Goal: Find specific page/section: Find specific page/section

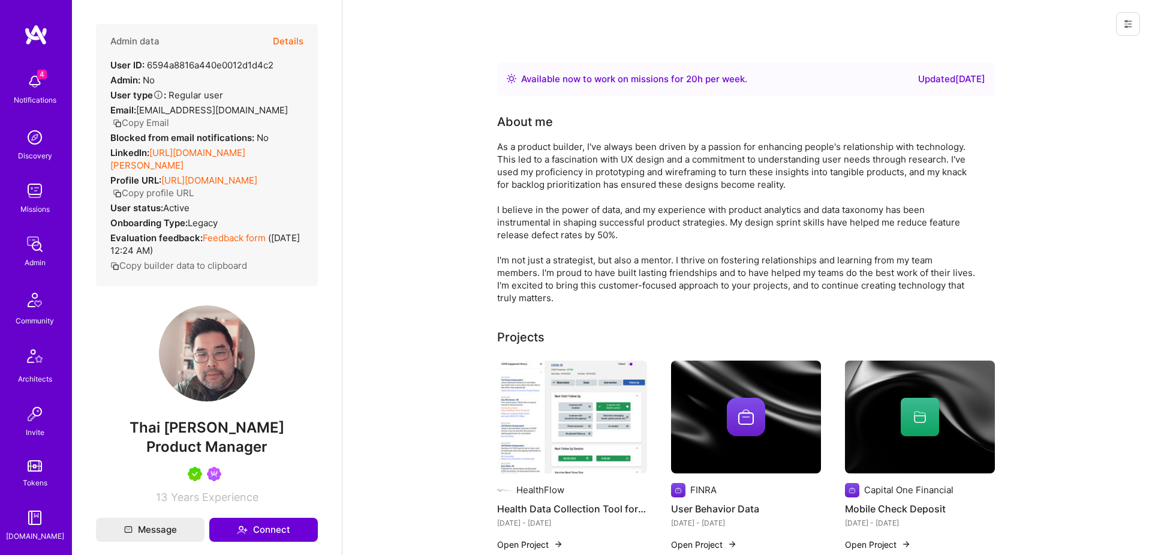
click at [285, 38] on button "Details" at bounding box center [288, 41] width 31 height 35
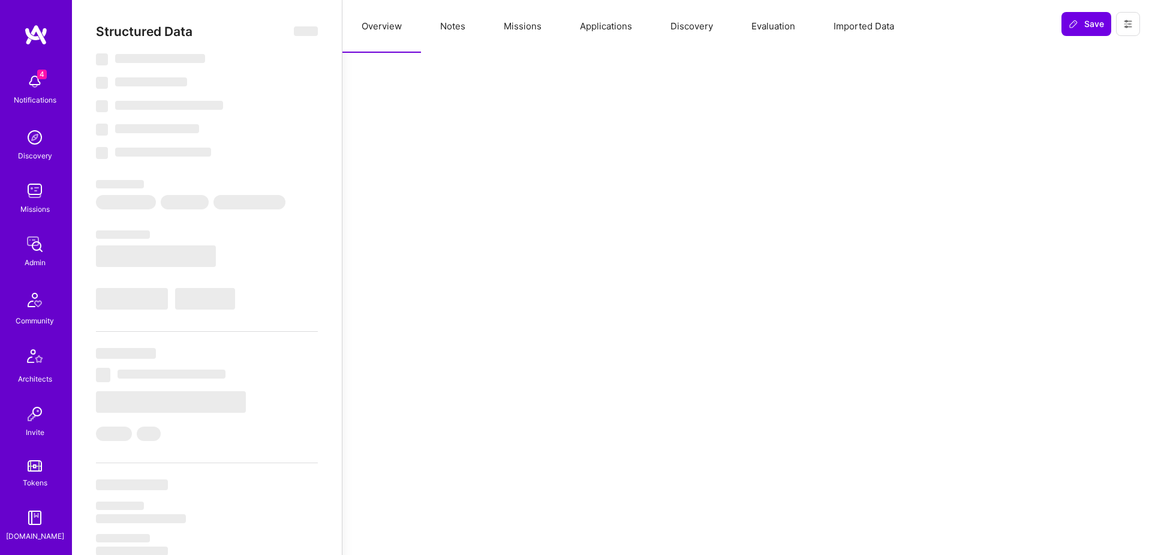
click at [526, 32] on button "Missions" at bounding box center [523, 26] width 76 height 53
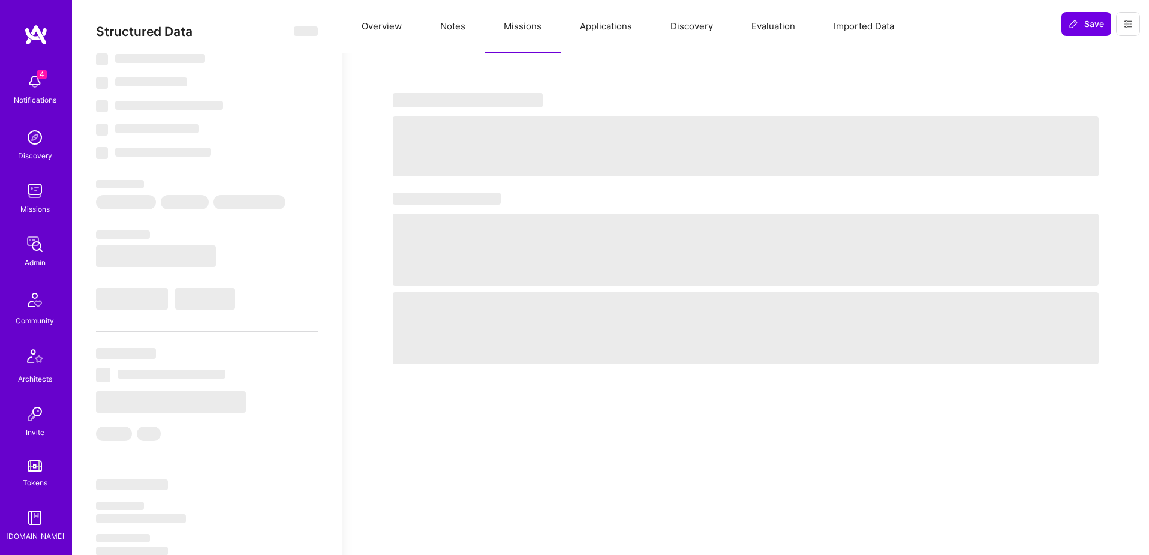
select select "Right Now"
select select "5"
select select "7"
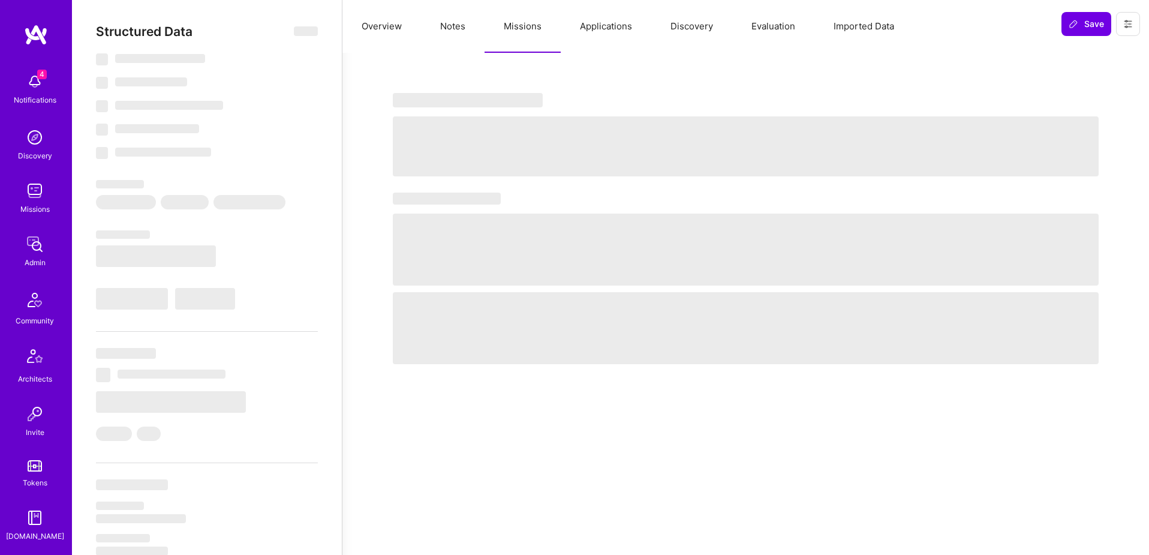
select select "US"
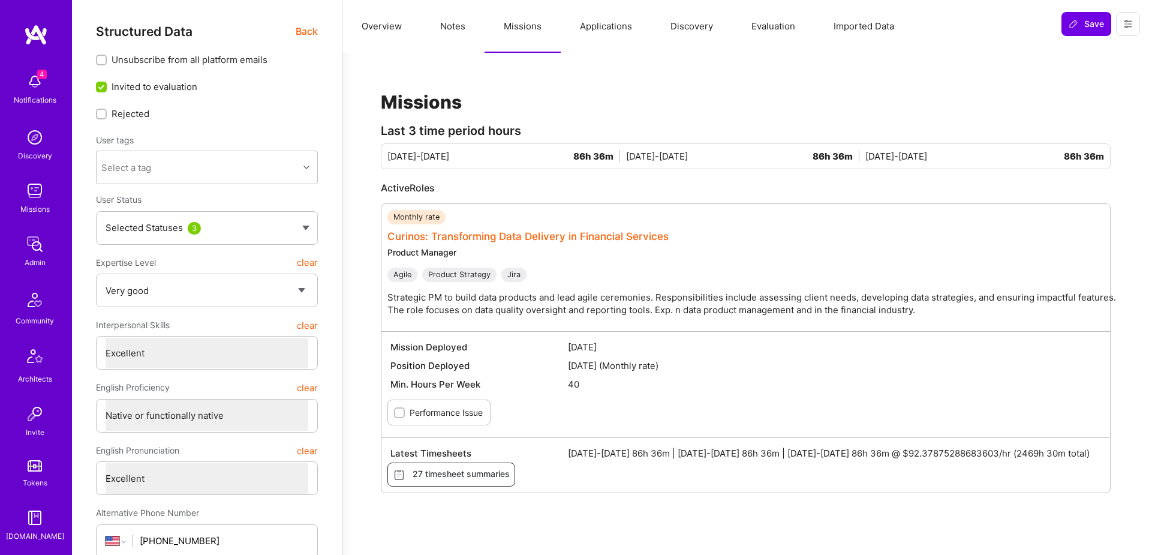
click at [477, 240] on link "Curinos: Transforming Data Delivery in Financial Services" at bounding box center [527, 236] width 281 height 12
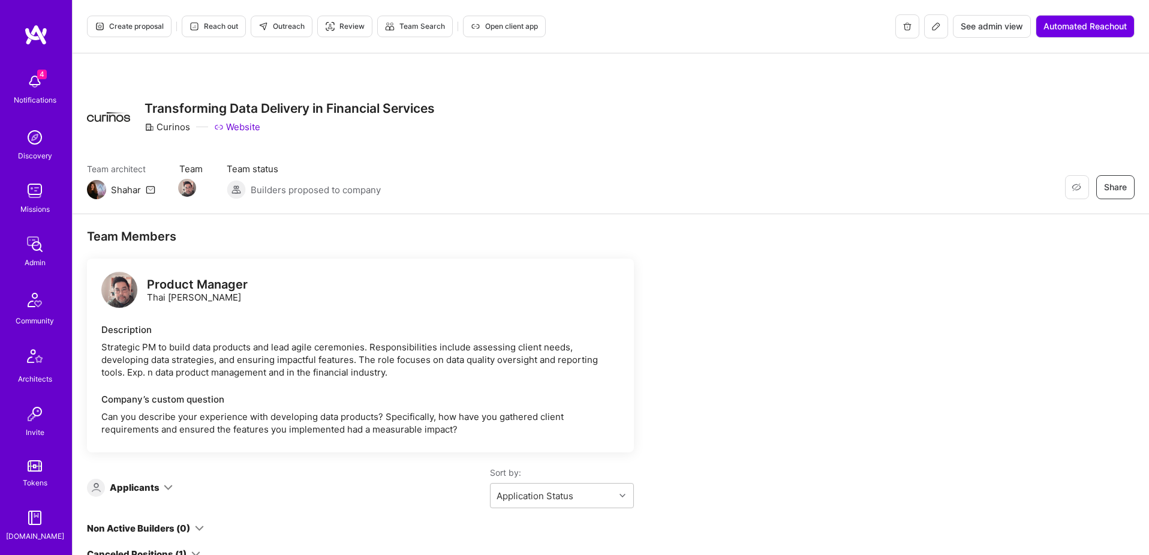
click at [990, 25] on span "See admin view" at bounding box center [992, 26] width 62 height 12
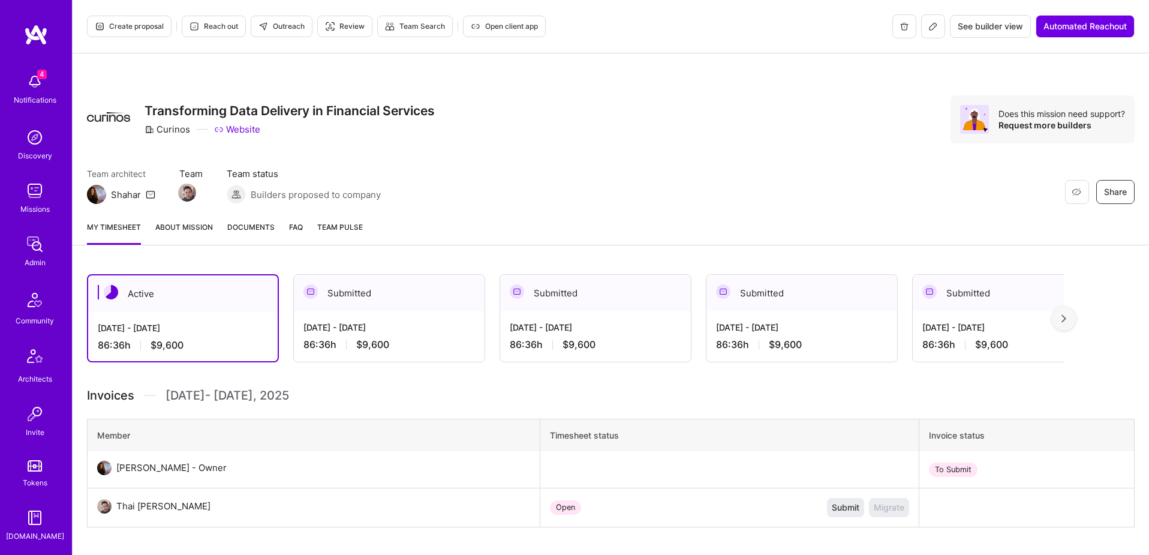
click at [488, 35] on button "Open client app" at bounding box center [504, 27] width 83 height 22
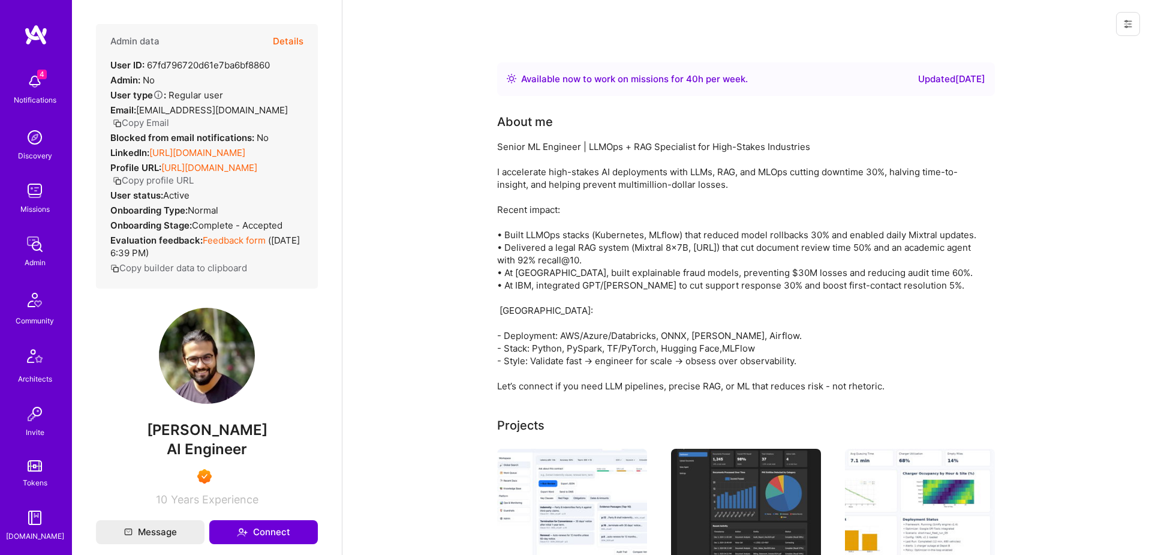
click at [287, 37] on button "Details" at bounding box center [288, 41] width 31 height 35
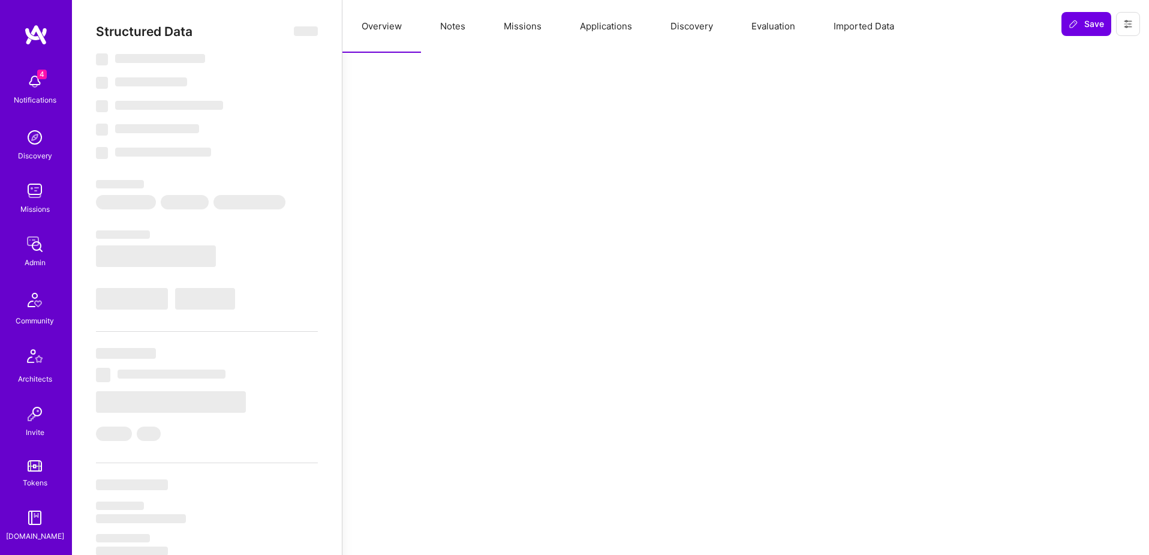
click at [612, 28] on button "Applications" at bounding box center [606, 26] width 91 height 53
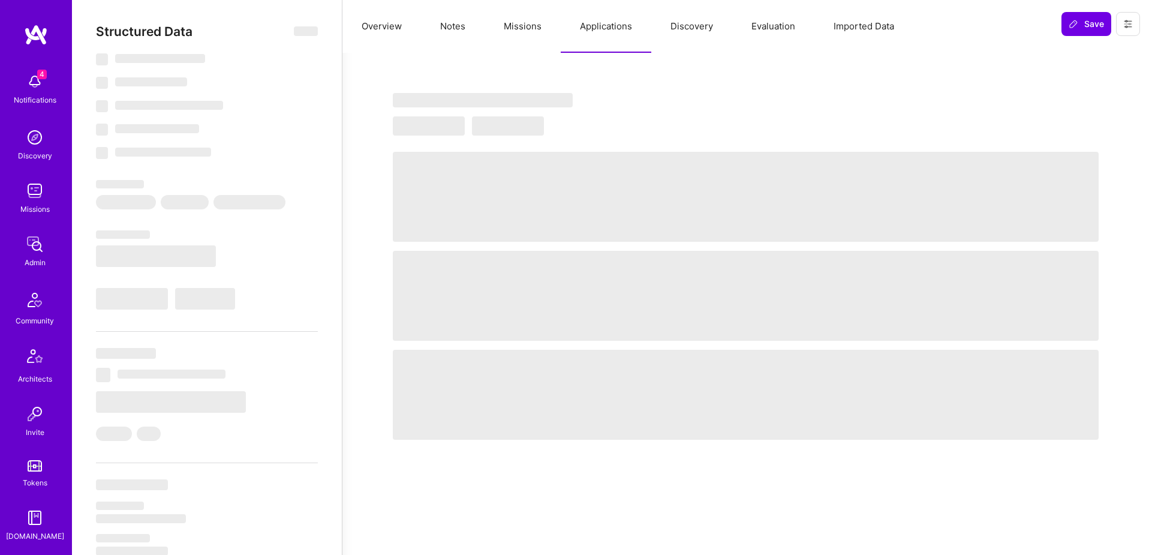
select select "Right Now"
select select "7"
select select "6"
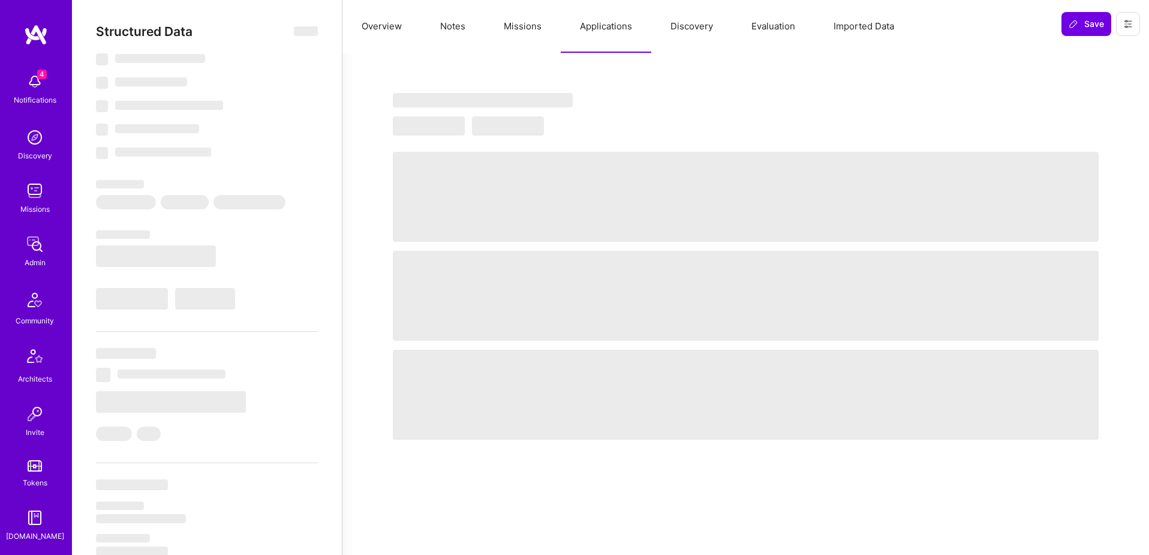
select select "IN"
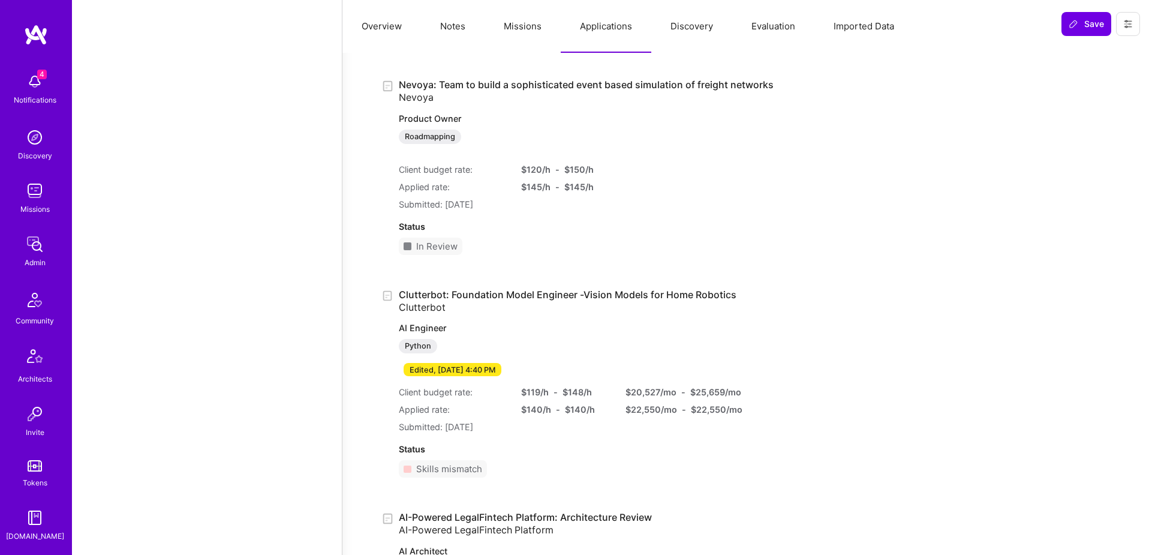
scroll to position [1803, 0]
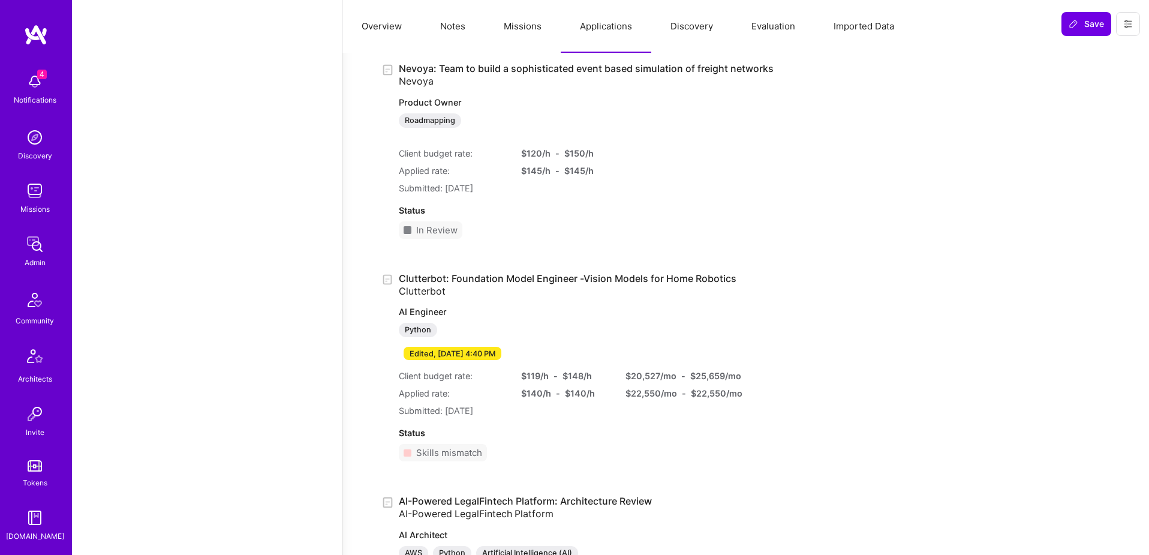
click at [452, 349] on div "Edited, September 12, 2025 at 4:40 PM" at bounding box center [453, 353] width 98 height 13
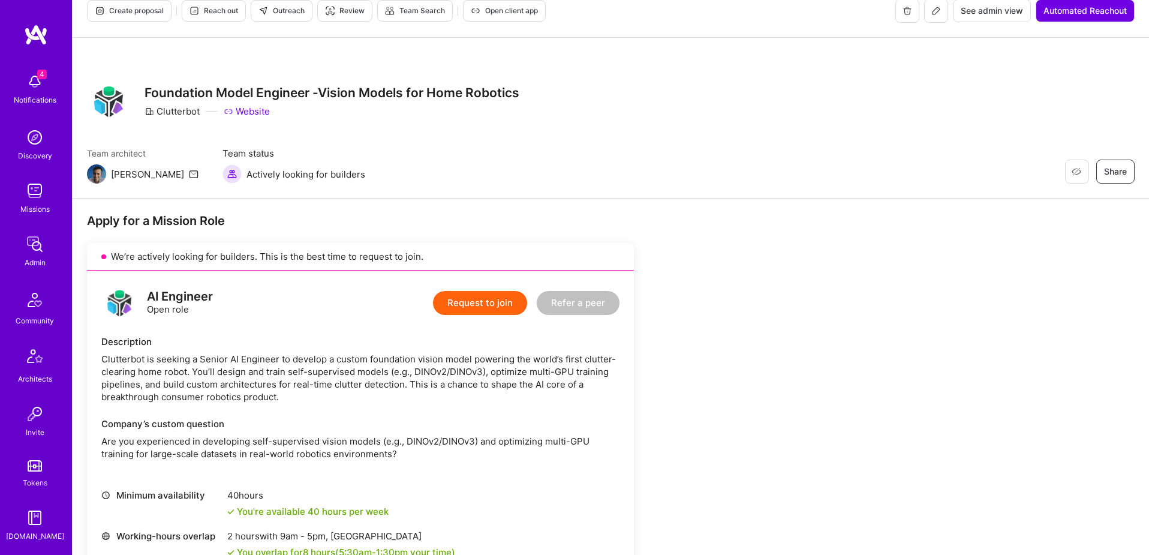
scroll to position [16, 0]
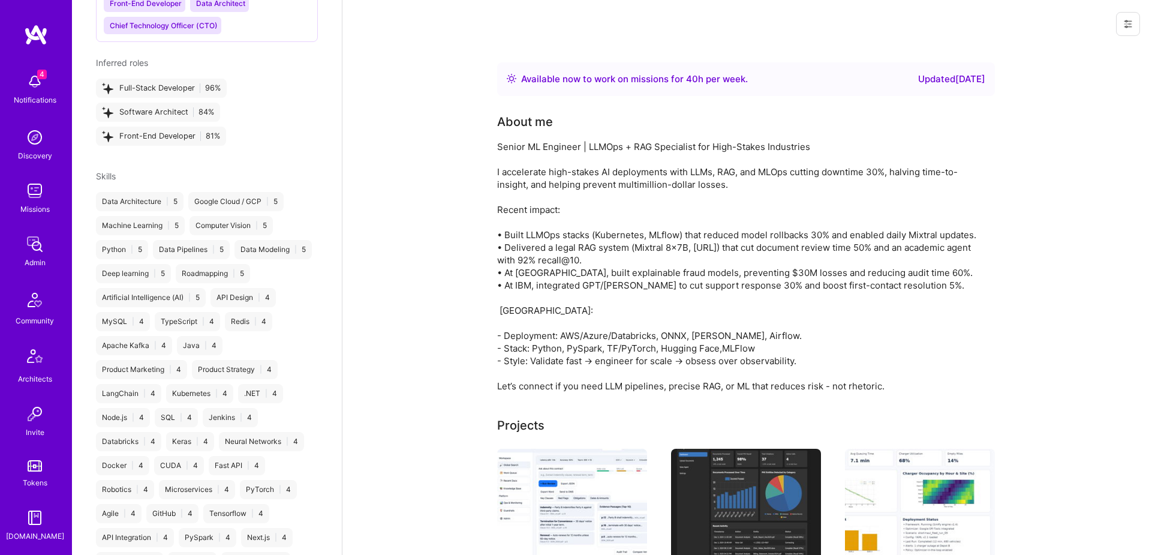
scroll to position [1264, 0]
